Goal: Information Seeking & Learning: Learn about a topic

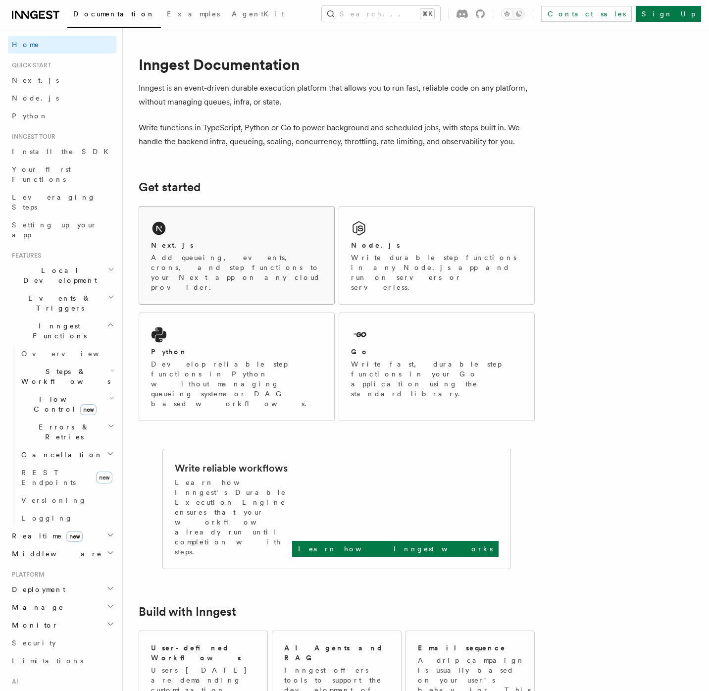
click at [266, 225] on div "Next.js Add queueing, events, crons, and step functions to your Next app on any…" at bounding box center [236, 255] width 195 height 98
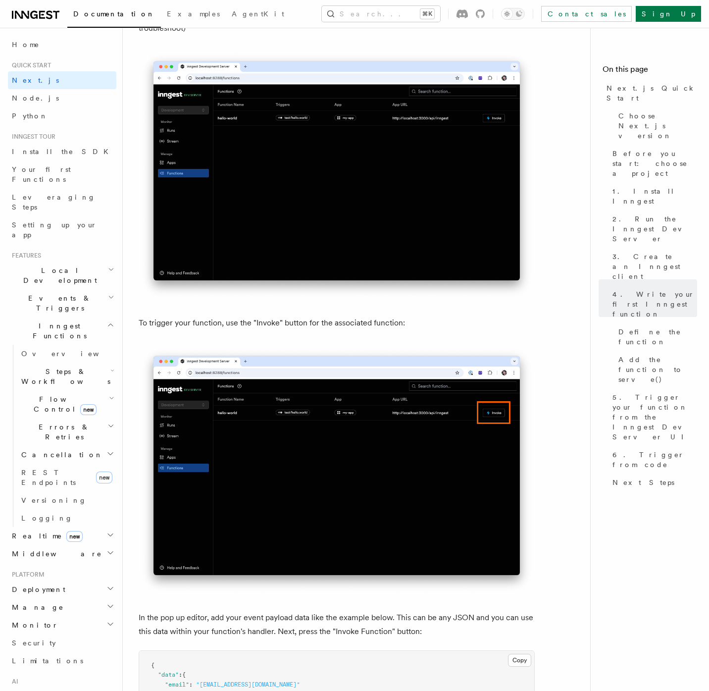
scroll to position [2878, 0]
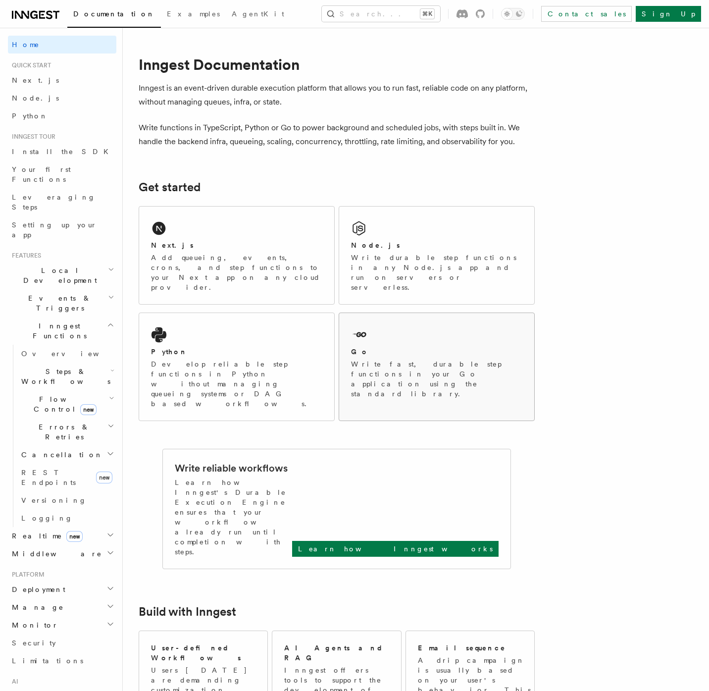
scroll to position [200, 0]
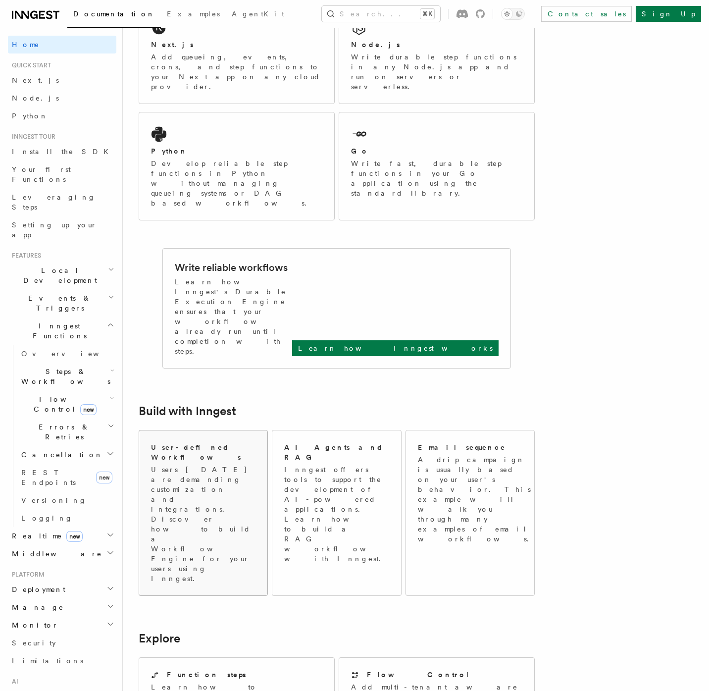
click at [238, 464] on p "Users today are demanding customization and integrations. Discover how to build…" at bounding box center [203, 523] width 104 height 119
